Goal: Task Accomplishment & Management: Use online tool/utility

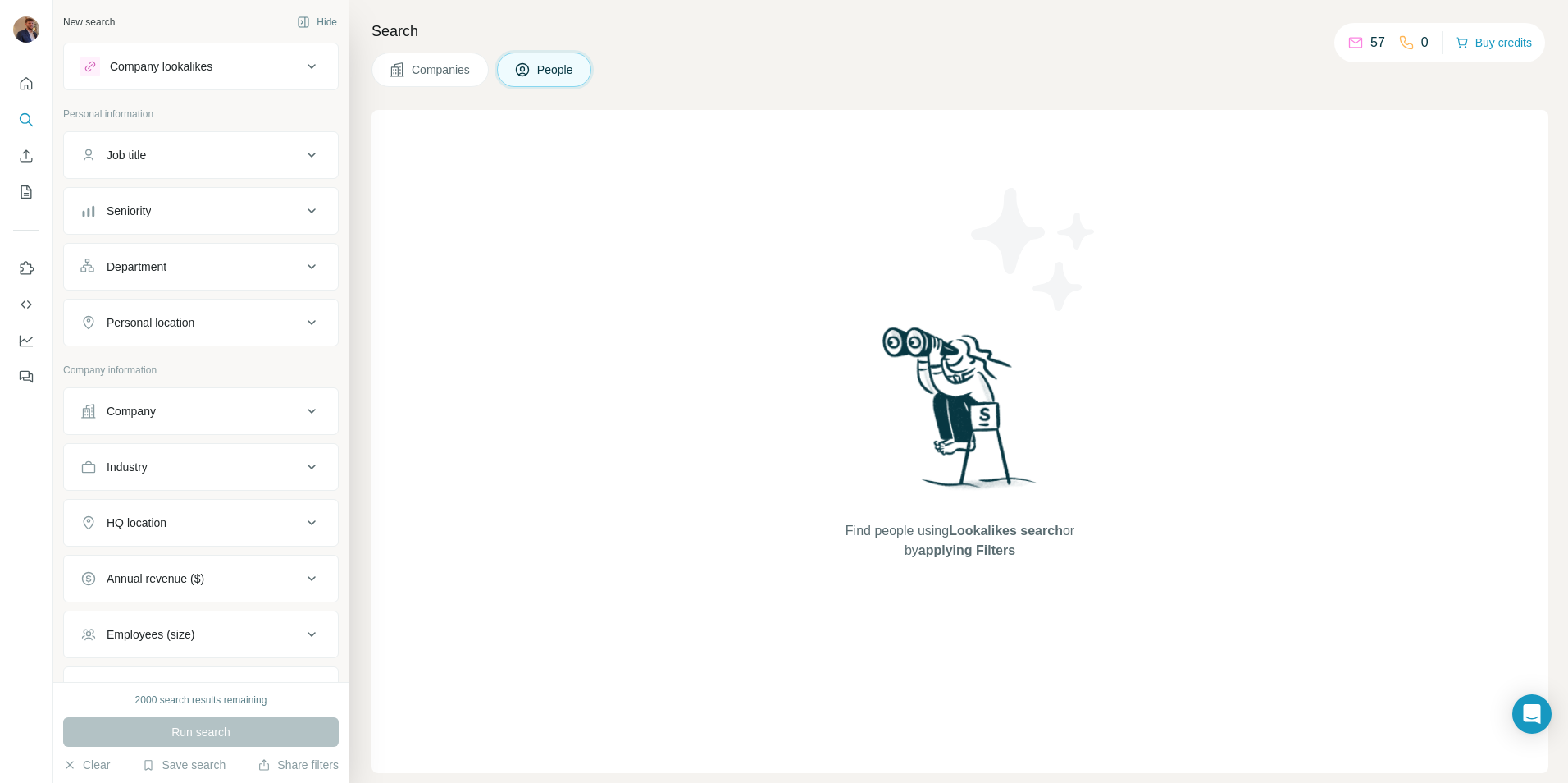
click at [302, 143] on button "Job title" at bounding box center [201, 155] width 274 height 39
drag, startPoint x: 215, startPoint y: 202, endPoint x: 235, endPoint y: 204, distance: 20.1
click at [215, 202] on input "text" at bounding box center [185, 196] width 208 height 30
click at [242, 118] on p "Personal information" at bounding box center [201, 114] width 275 height 15
click at [230, 379] on div "Personal location" at bounding box center [191, 371] width 222 height 17
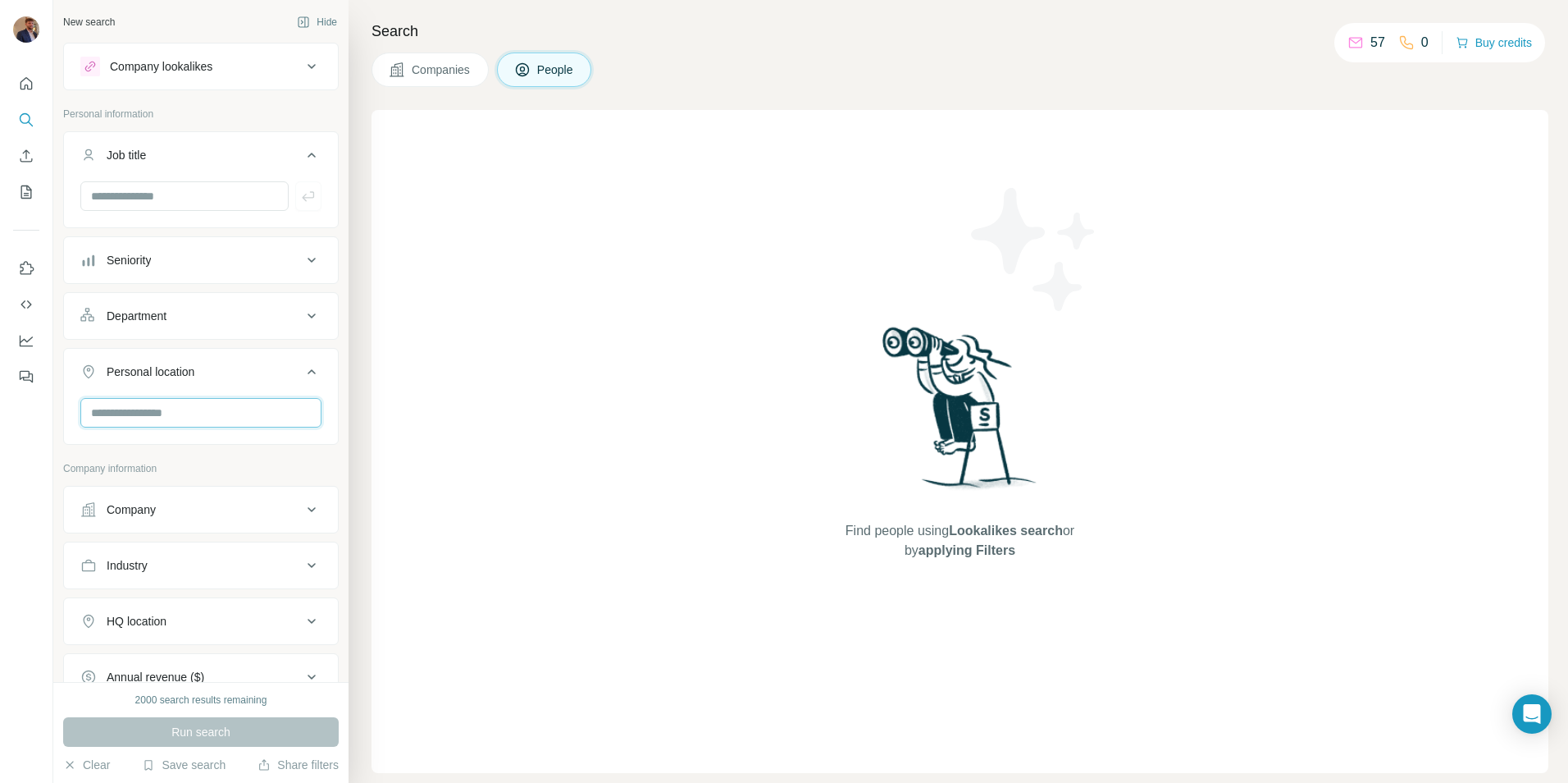
click at [218, 418] on input "text" at bounding box center [202, 413] width 241 height 30
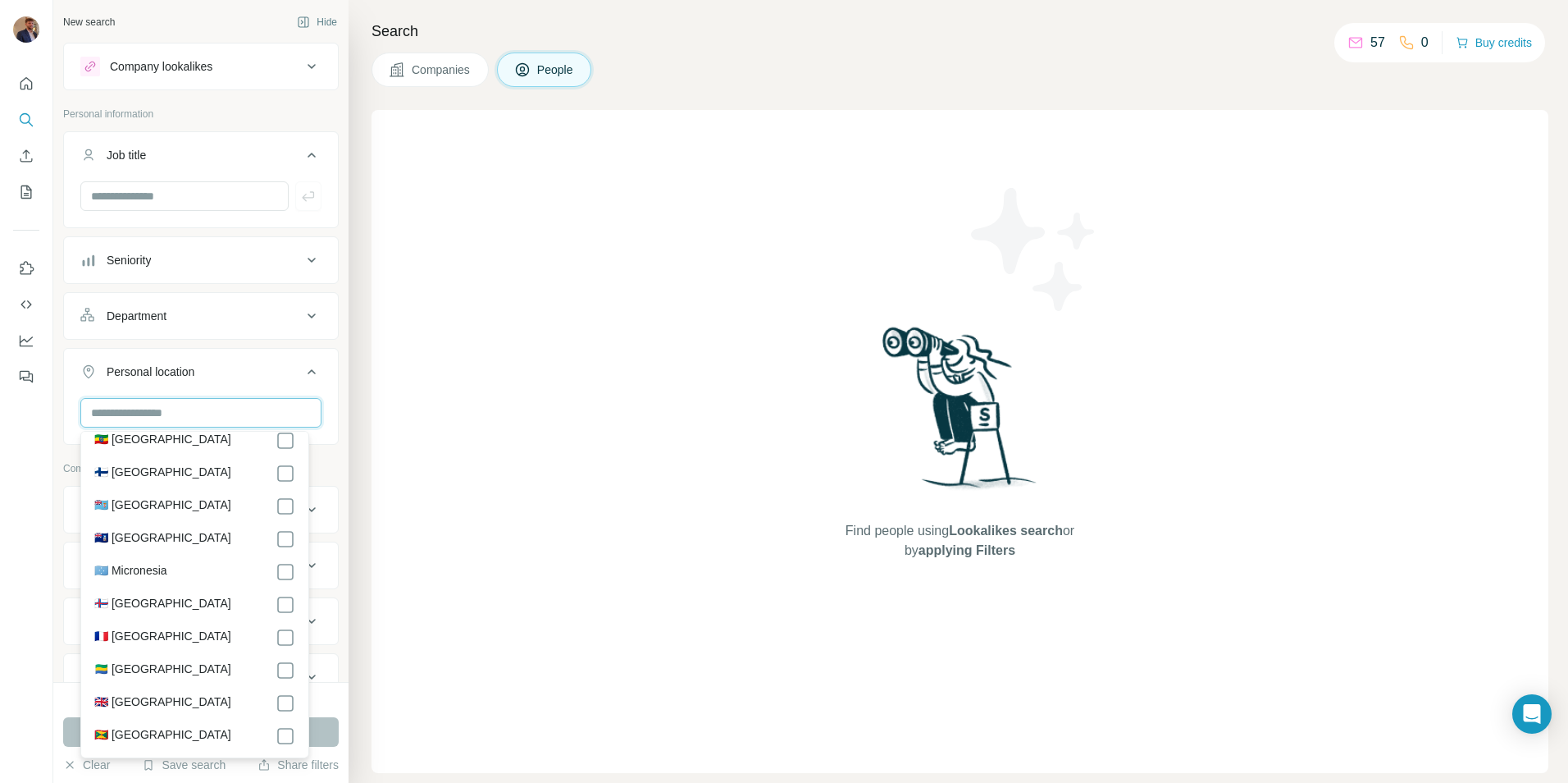
scroll to position [2379, 0]
click at [110, 578] on label "🇬🇧 [GEOGRAPHIC_DATA]" at bounding box center [163, 571] width 137 height 20
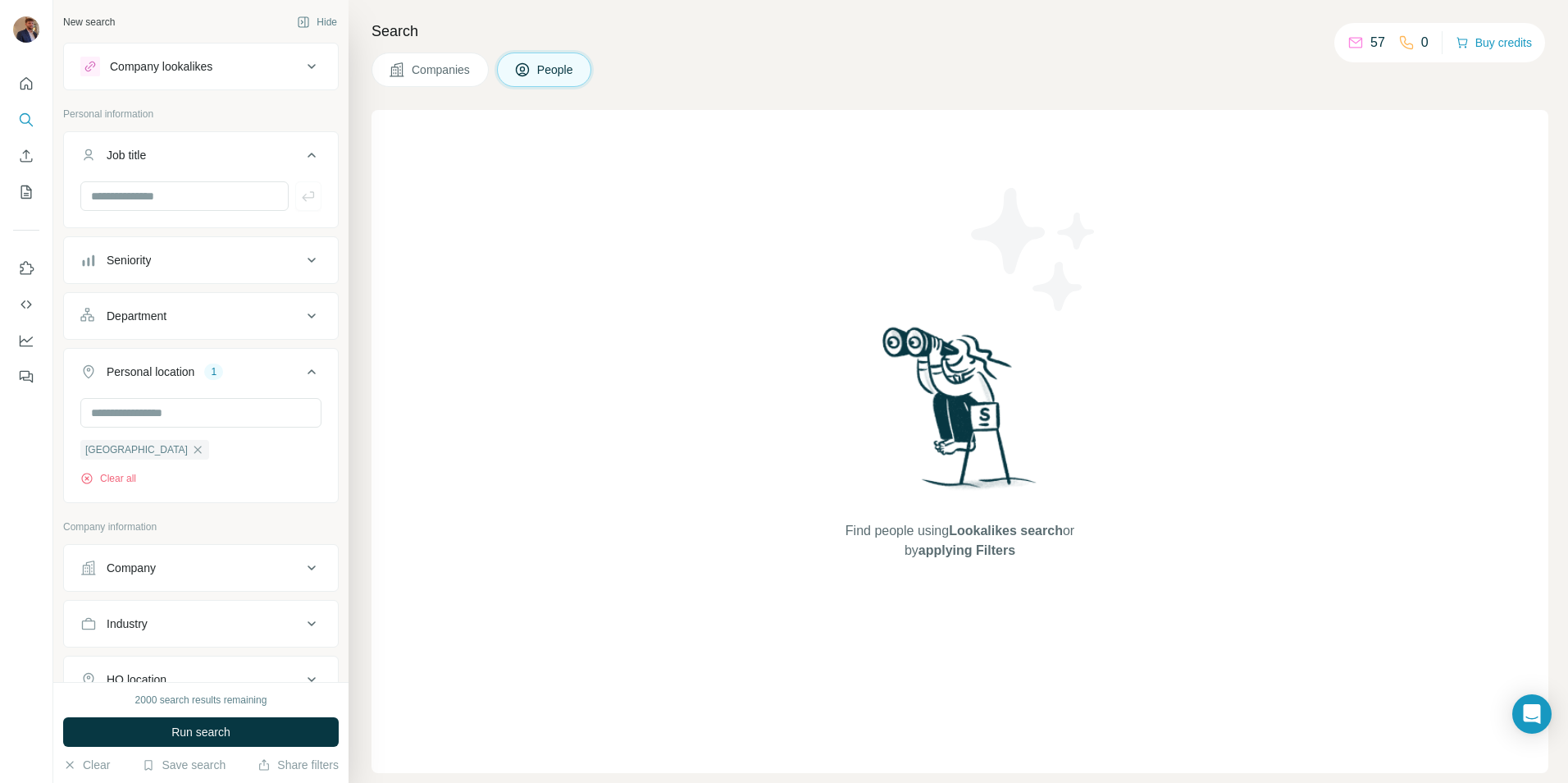
click at [308, 364] on icon at bounding box center [311, 371] width 20 height 20
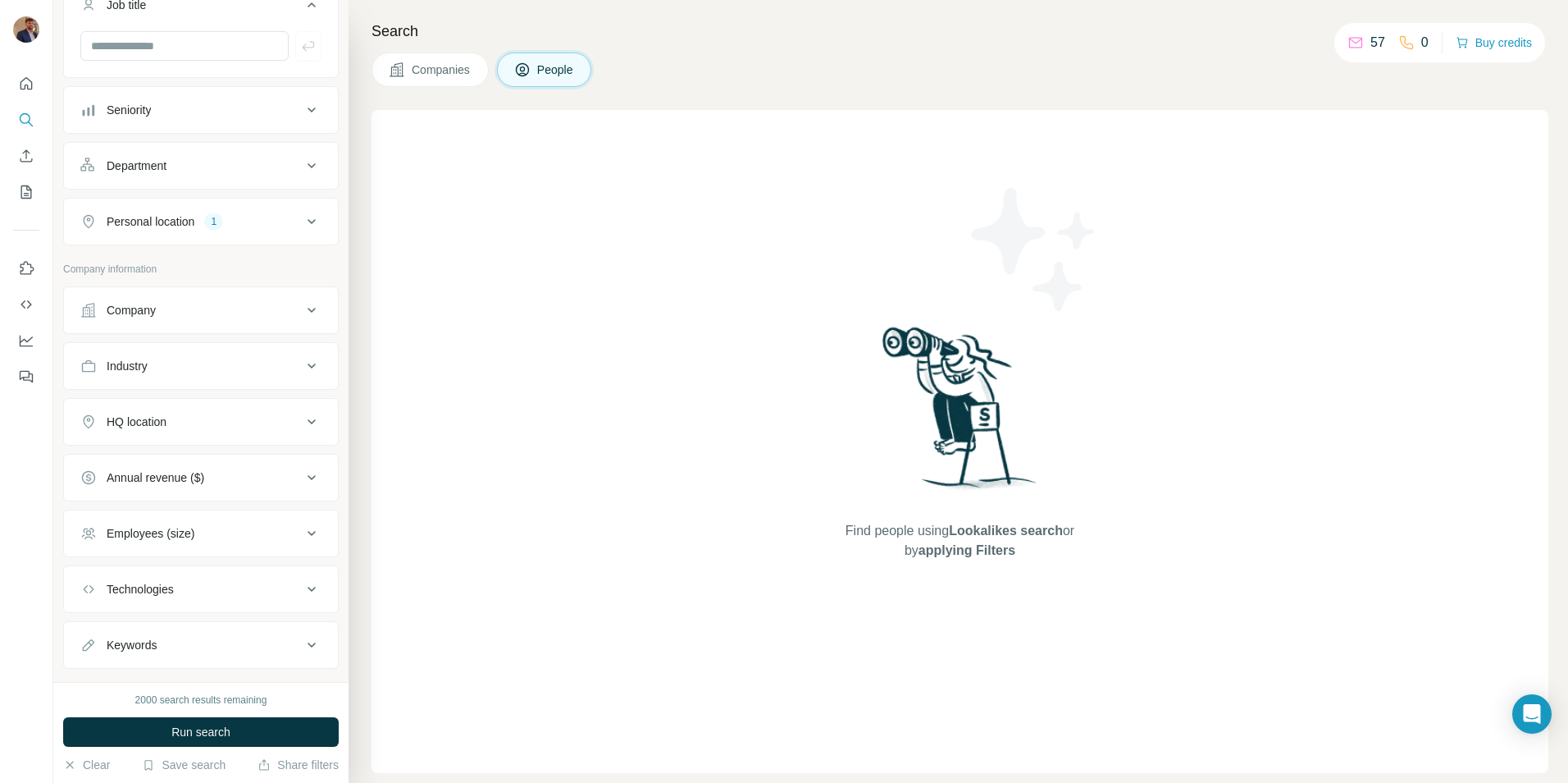
scroll to position [164, 0]
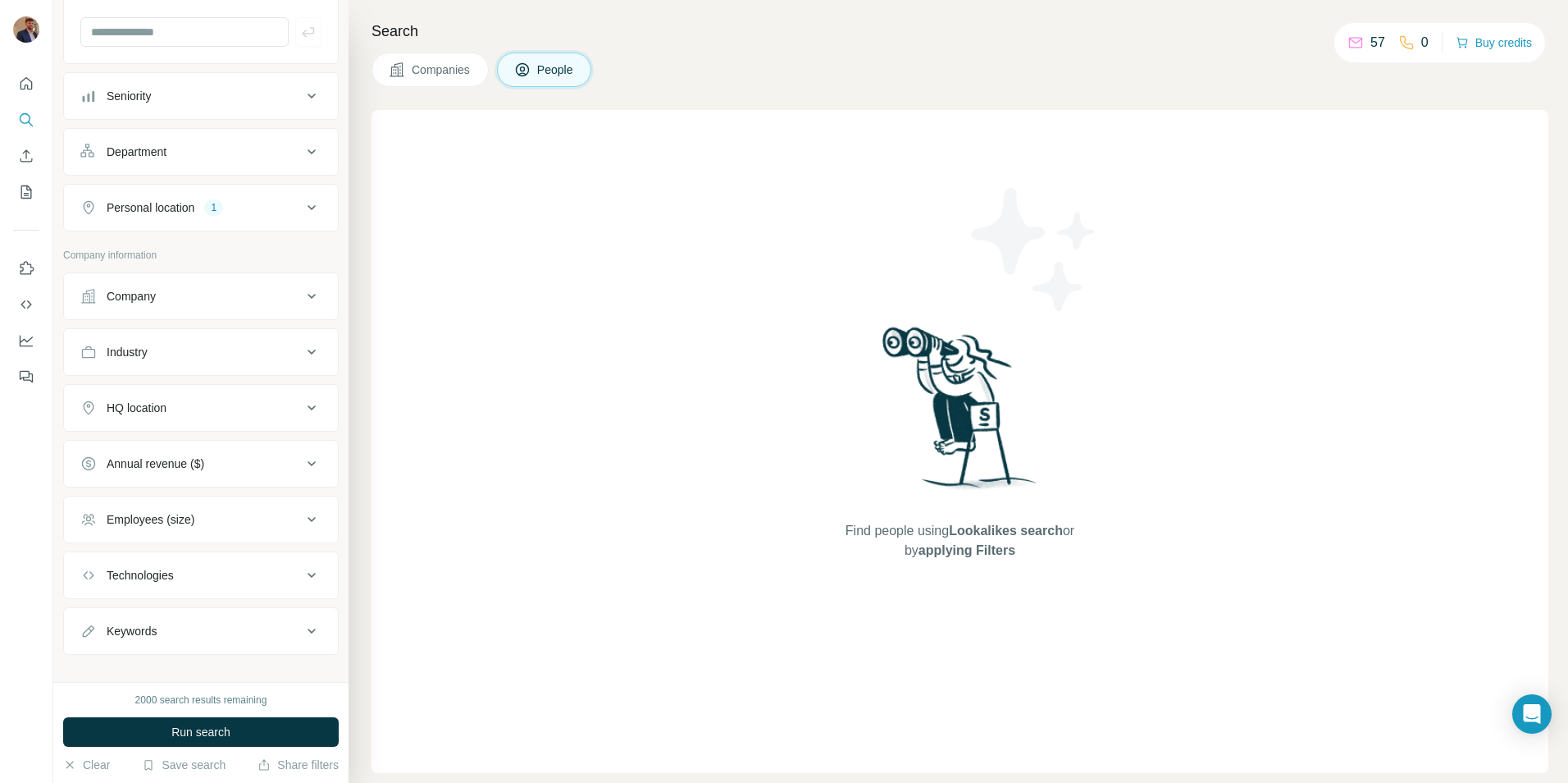
click at [258, 462] on div "Annual revenue ($)" at bounding box center [191, 463] width 222 height 17
click at [236, 451] on button "Annual revenue ($)" at bounding box center [201, 467] width 274 height 46
click at [217, 514] on div "Employees (size)" at bounding box center [191, 519] width 222 height 17
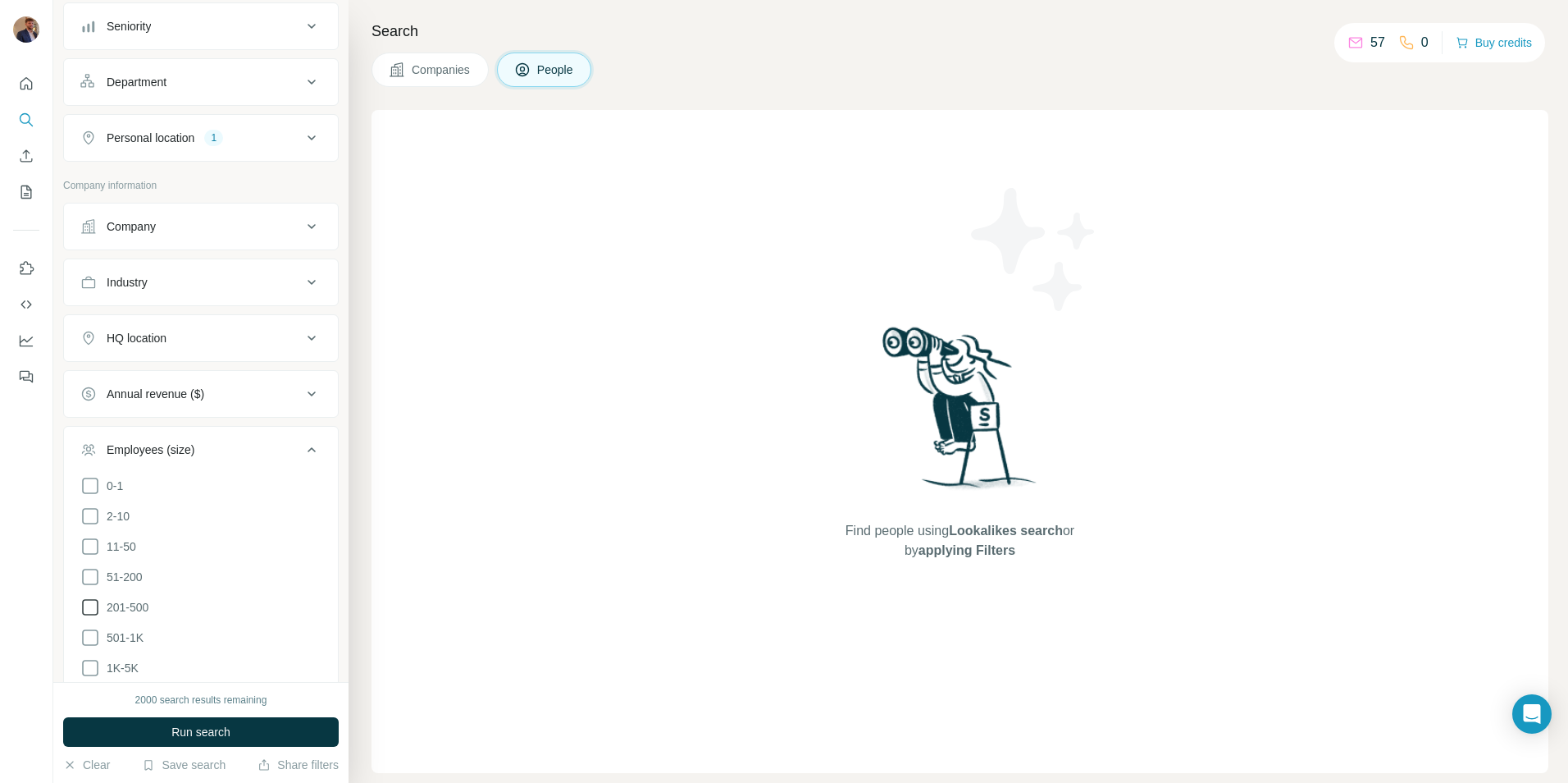
scroll to position [328, 0]
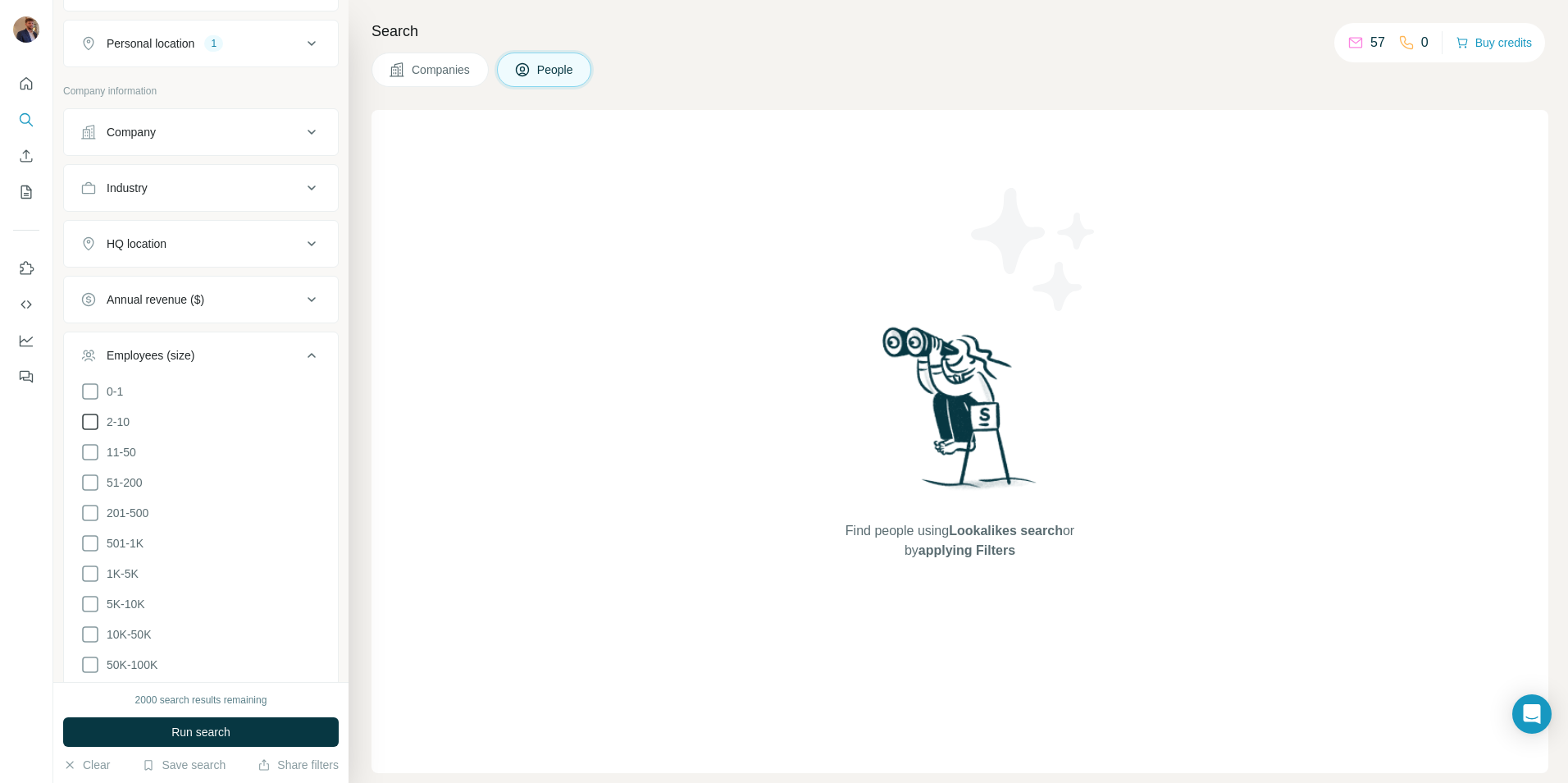
click at [95, 415] on icon at bounding box center [90, 421] width 20 height 20
click at [97, 480] on icon at bounding box center [89, 482] width 17 height 17
click at [275, 364] on button "Employees (size) 3" at bounding box center [201, 358] width 274 height 46
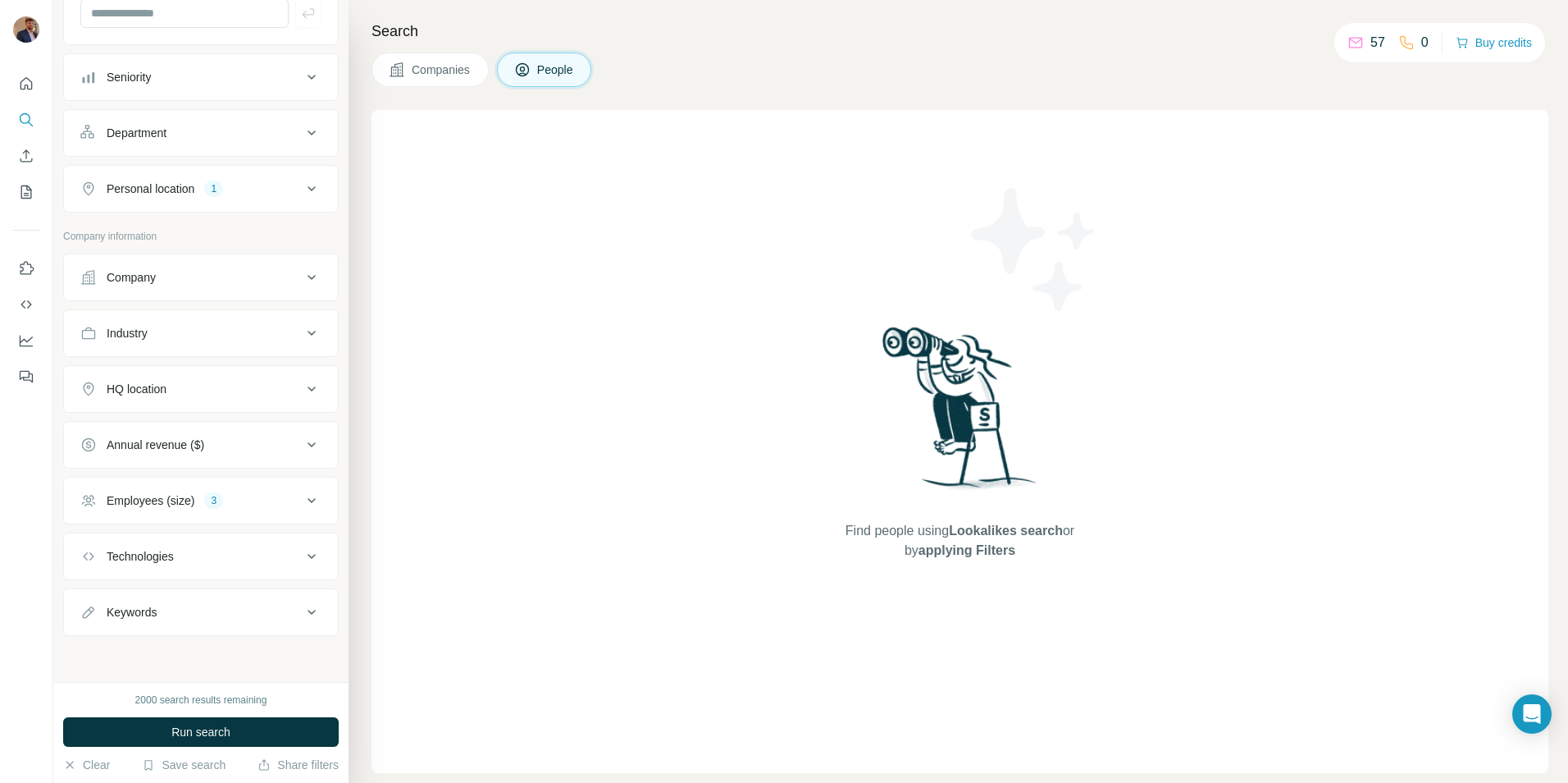
click at [263, 391] on div "HQ location" at bounding box center [191, 388] width 222 height 17
click at [228, 436] on input "text" at bounding box center [202, 430] width 241 height 30
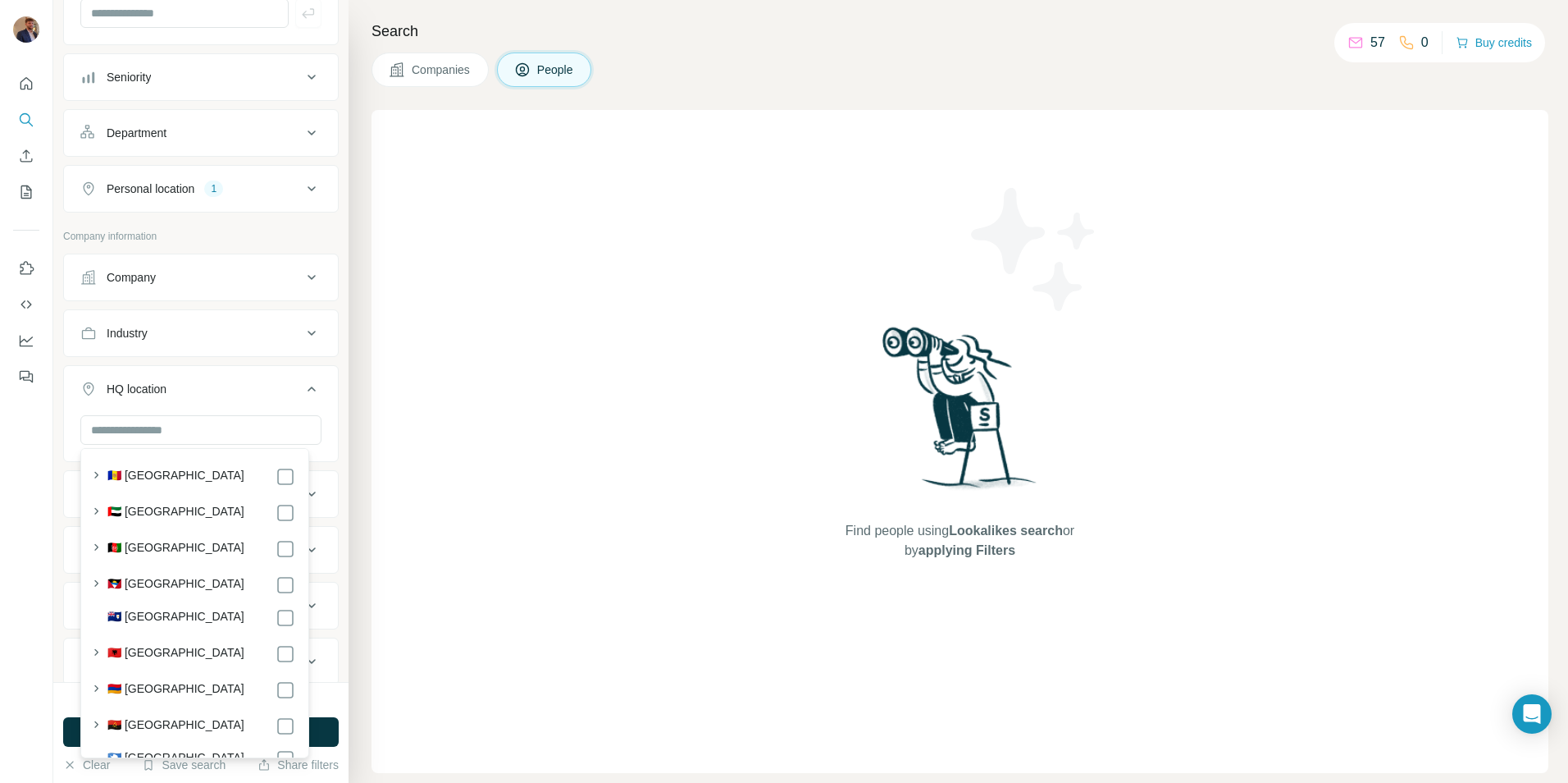
click at [255, 393] on div "HQ location" at bounding box center [191, 388] width 222 height 17
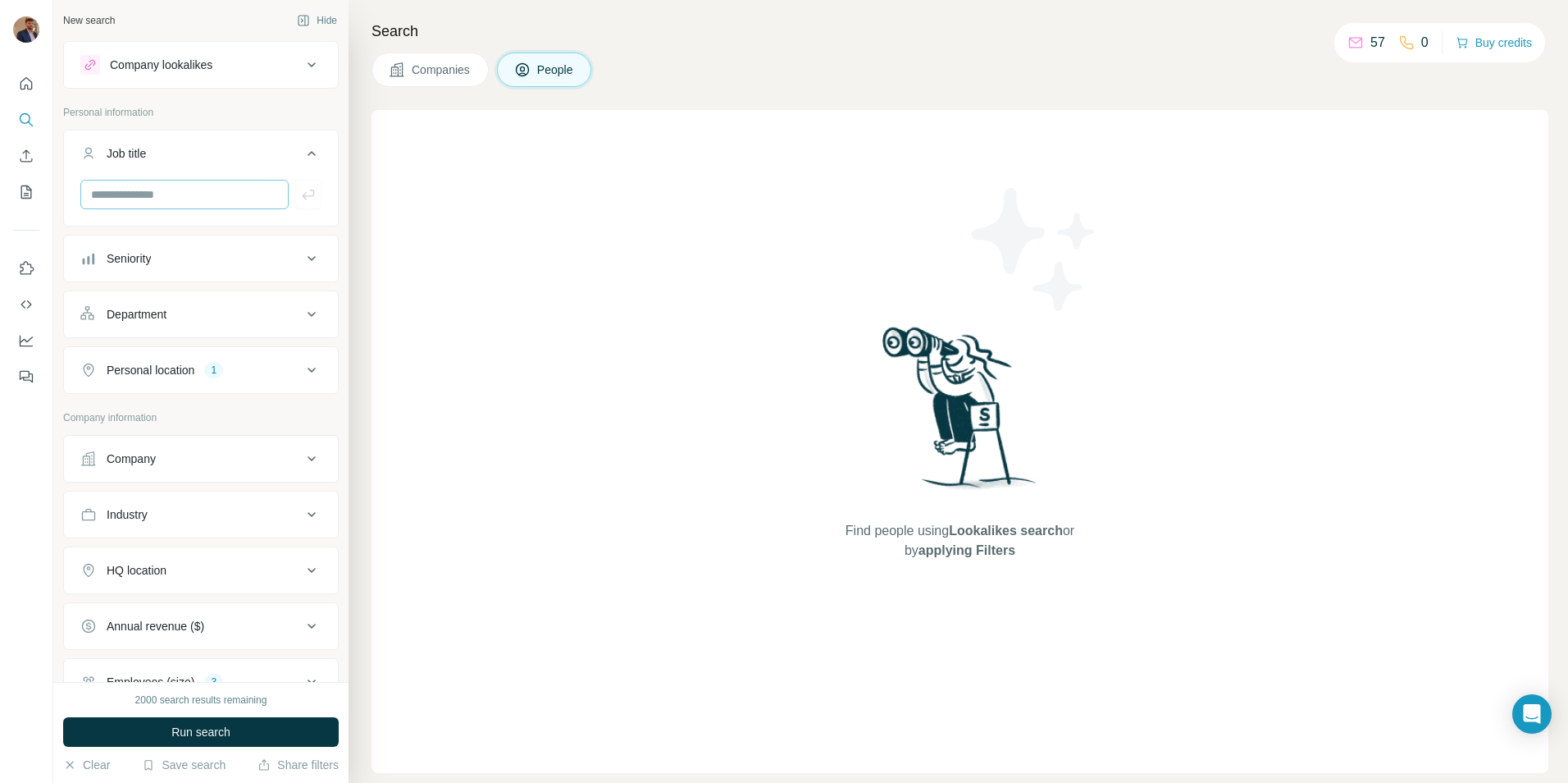
scroll to position [0, 0]
click at [190, 191] on input "text" at bounding box center [185, 196] width 208 height 30
type input "******"
type input "*"
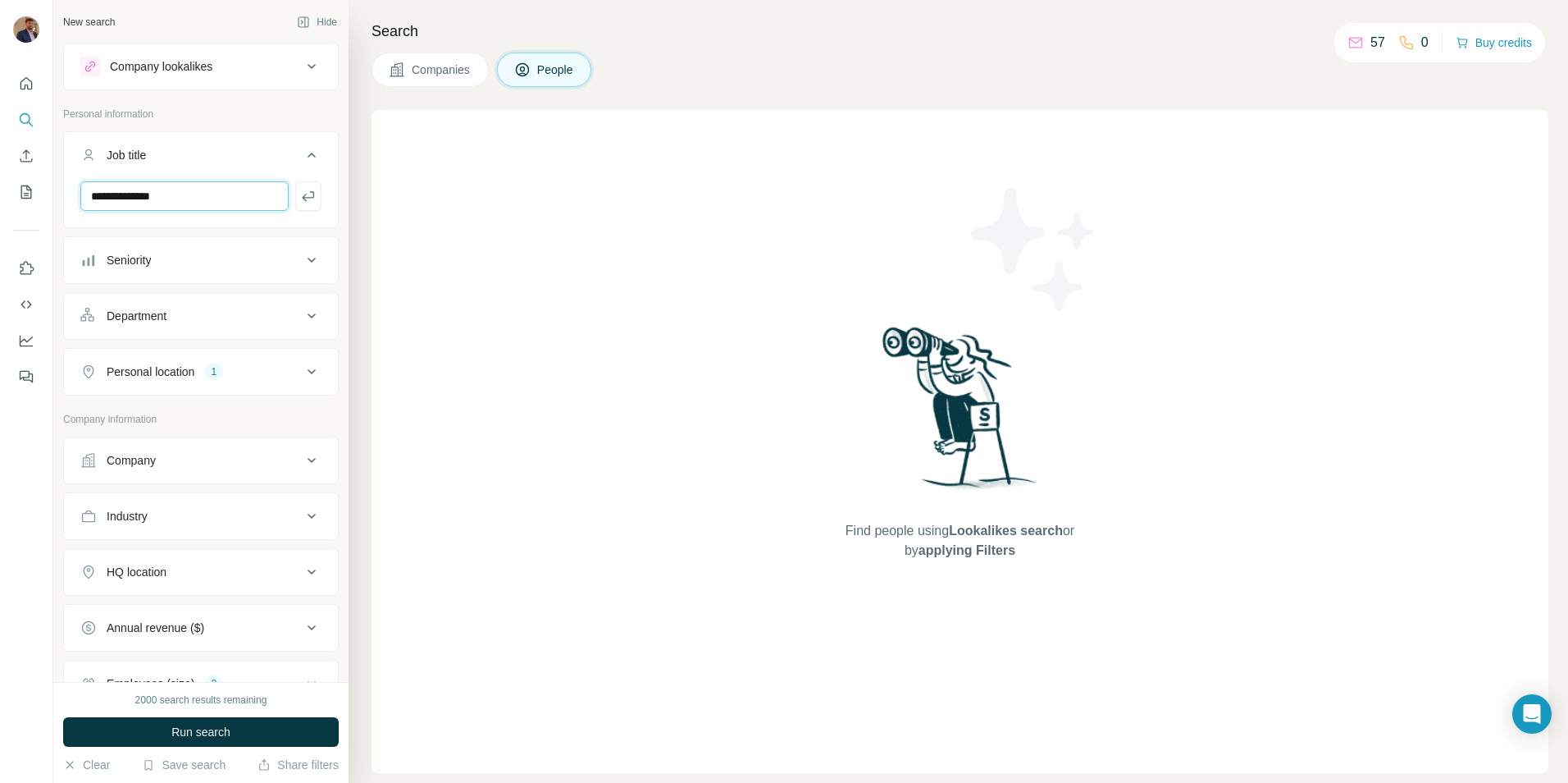
type input "**********"
click at [155, 209] on input "text" at bounding box center [185, 196] width 208 height 30
click at [269, 161] on div "Job title 1" at bounding box center [191, 155] width 222 height 17
click at [208, 129] on div "Personal information" at bounding box center [201, 119] width 275 height 24
click at [195, 160] on div "Job title 1" at bounding box center [191, 155] width 222 height 17
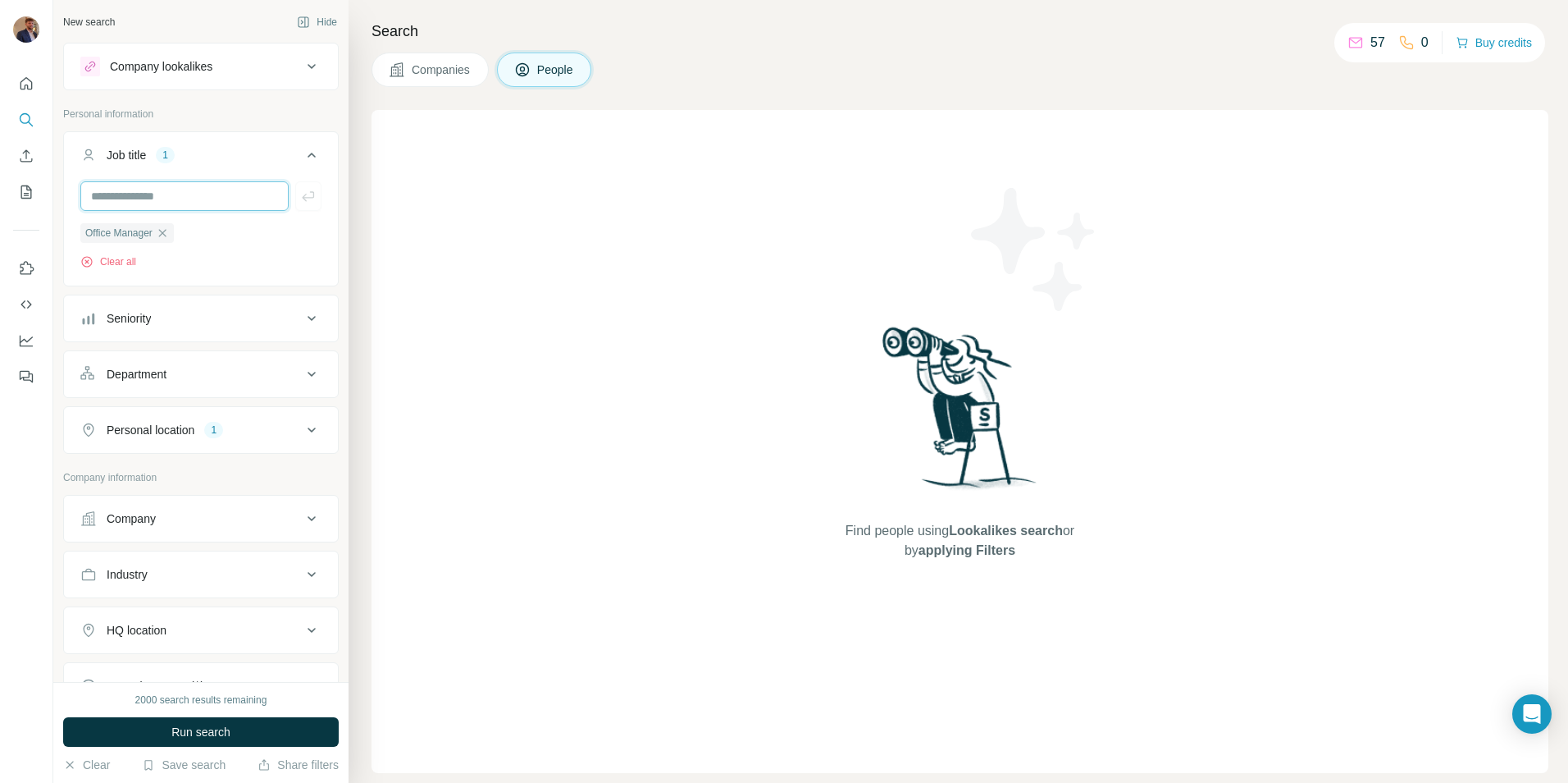
click at [178, 200] on input "text" at bounding box center [185, 196] width 208 height 30
click at [429, 229] on div "Find people using Lookalikes search or by applying Filters" at bounding box center [960, 441] width 1177 height 663
click at [162, 189] on input "text" at bounding box center [185, 196] width 208 height 30
click at [498, 257] on div "Find people using Lookalikes search or by applying Filters" at bounding box center [960, 441] width 1177 height 663
click at [137, 190] on input "text" at bounding box center [185, 196] width 208 height 30
